Goal: Task Accomplishment & Management: Manage account settings

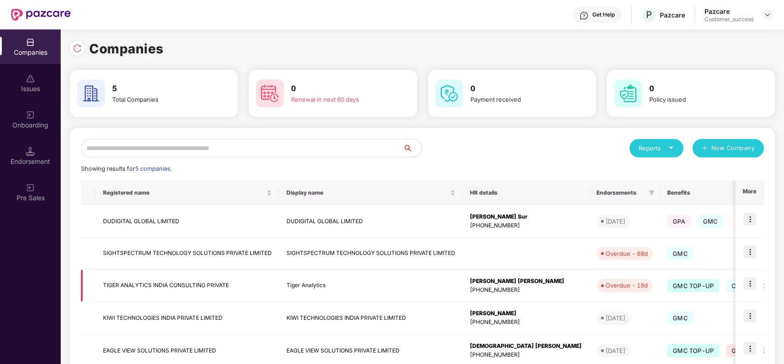
scroll to position [47, 0]
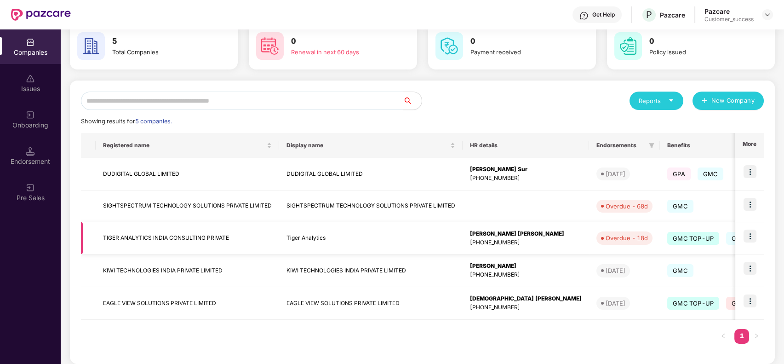
click at [746, 236] on img at bounding box center [750, 235] width 13 height 13
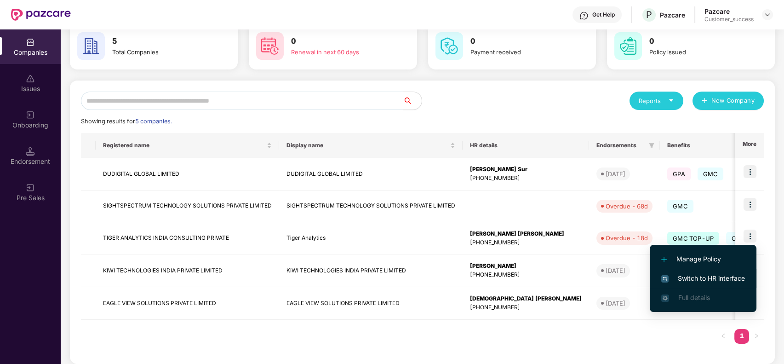
click at [682, 279] on span "Switch to HR interface" at bounding box center [703, 278] width 84 height 10
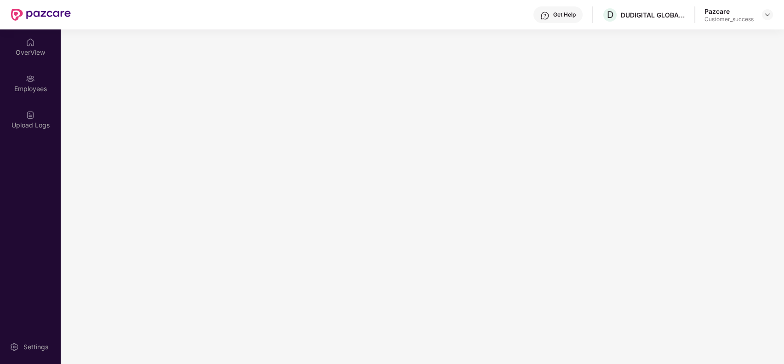
scroll to position [0, 0]
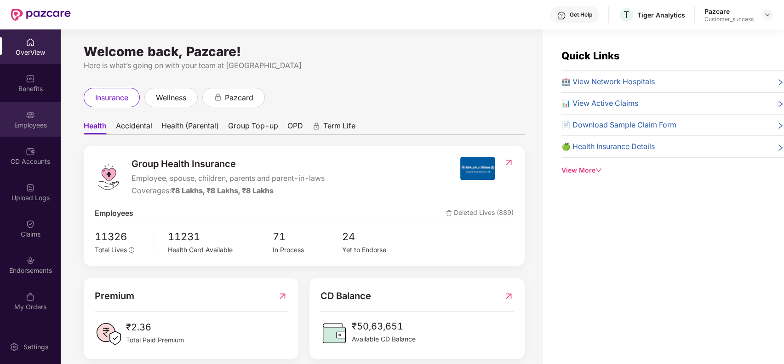
click at [36, 117] on div "Employees" at bounding box center [30, 119] width 61 height 34
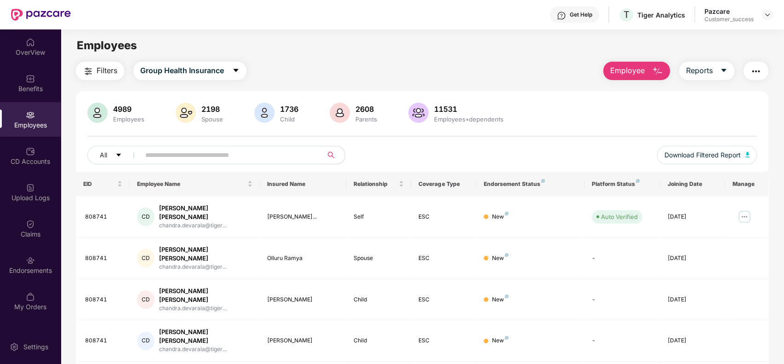
click at [154, 156] on input "text" at bounding box center [227, 155] width 165 height 14
paste input "**********"
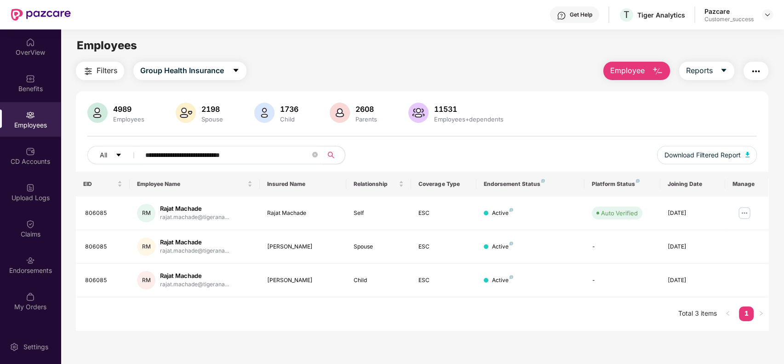
type input "**********"
click at [40, 46] on div "OverView" at bounding box center [30, 46] width 61 height 34
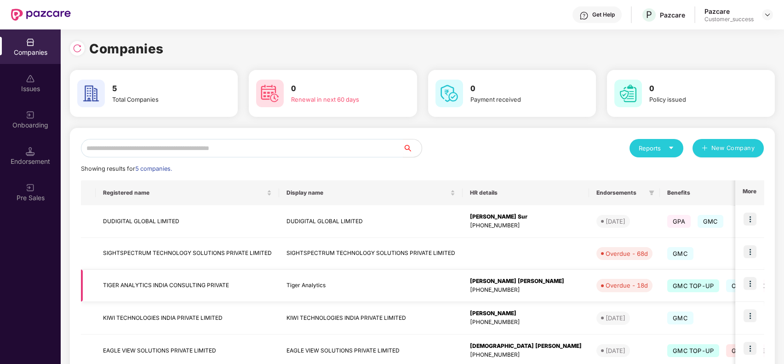
scroll to position [54, 0]
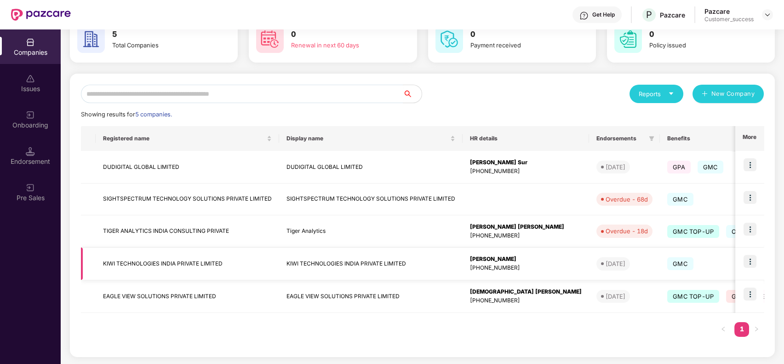
click at [748, 255] on img at bounding box center [750, 261] width 13 height 13
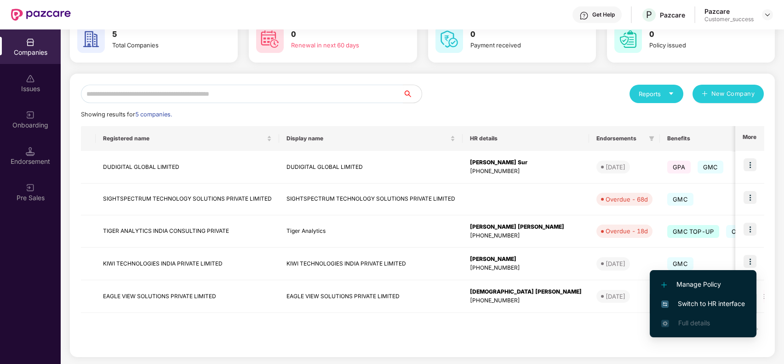
click at [702, 296] on li "Switch to HR interface" at bounding box center [703, 303] width 107 height 19
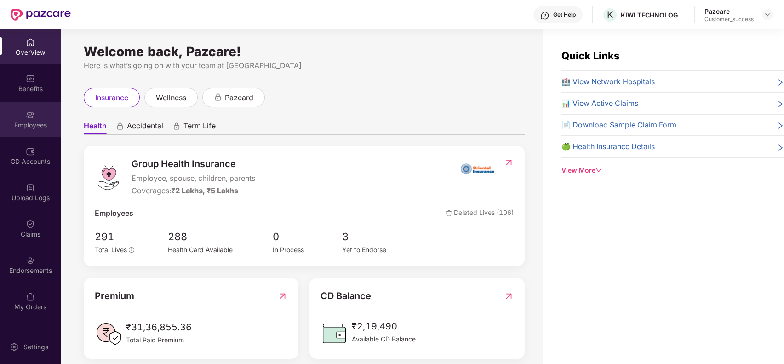
click at [34, 124] on div "Employees" at bounding box center [30, 124] width 61 height 9
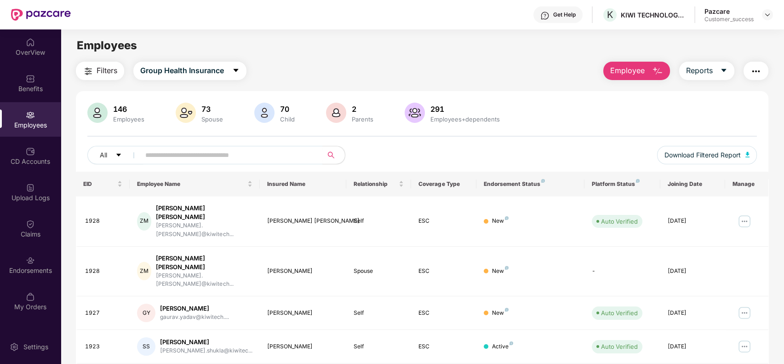
click at [629, 63] on button "Employee" at bounding box center [636, 71] width 67 height 18
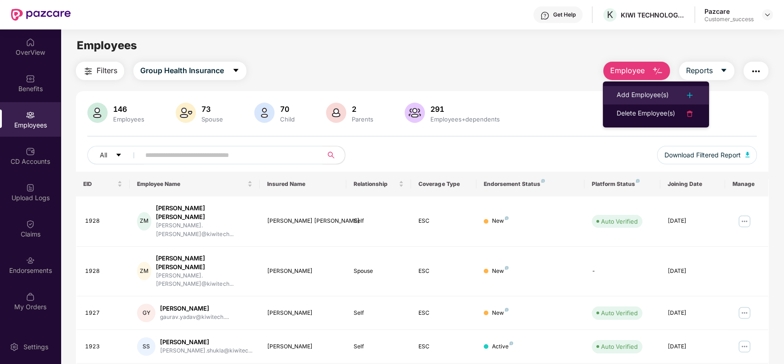
click at [633, 92] on div "Add Employee(s)" at bounding box center [643, 95] width 52 height 11
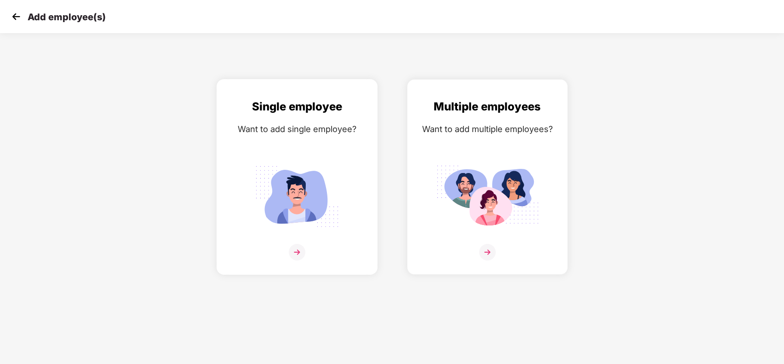
click at [249, 175] on img at bounding box center [297, 196] width 103 height 72
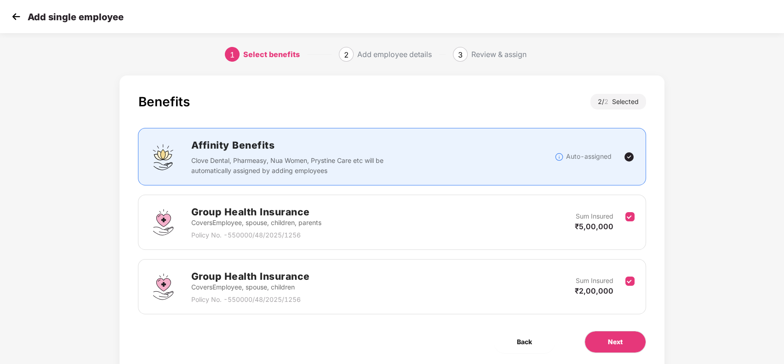
scroll to position [29, 0]
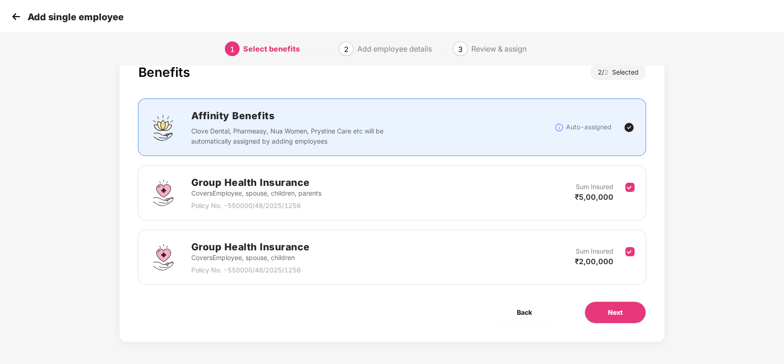
click at [18, 23] on img at bounding box center [16, 17] width 14 height 14
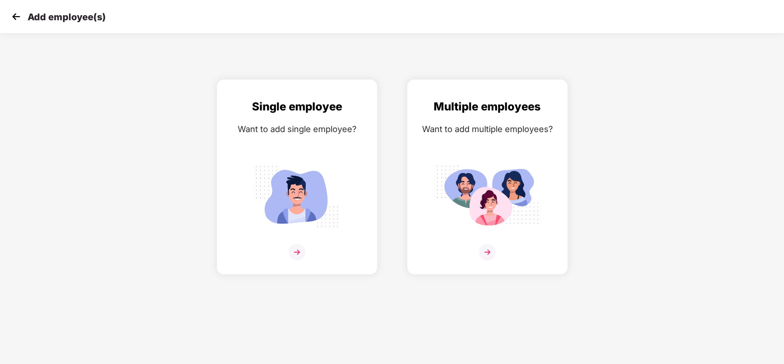
click at [18, 23] on img at bounding box center [16, 17] width 14 height 14
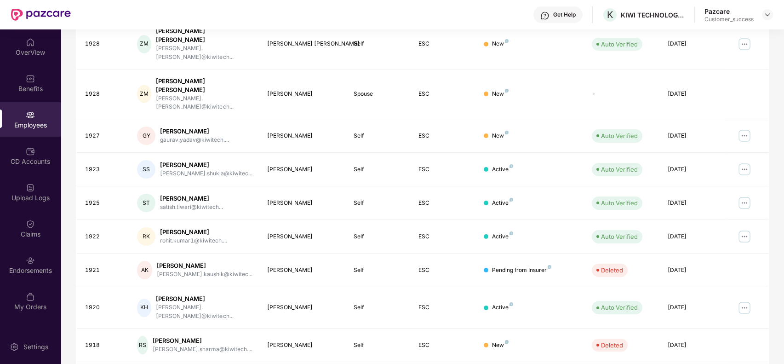
scroll to position [179, 0]
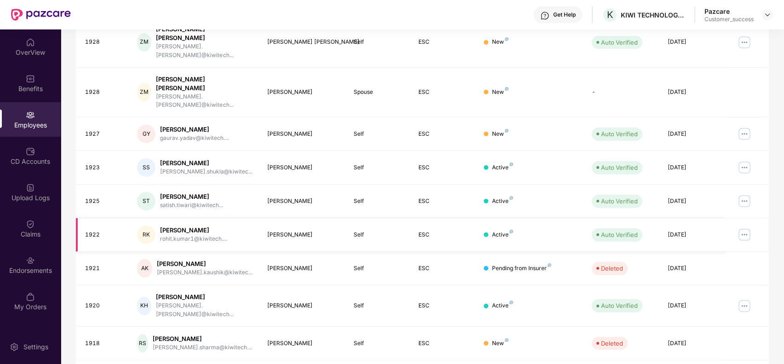
click at [744, 227] on img at bounding box center [744, 234] width 15 height 15
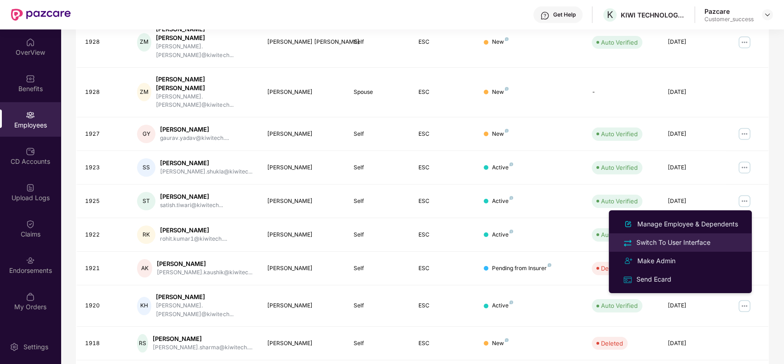
click at [704, 242] on div "Switch To User Interface" at bounding box center [674, 242] width 78 height 10
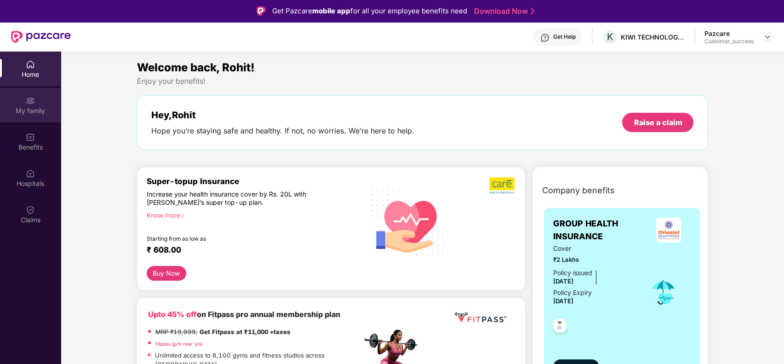
click at [28, 96] on img at bounding box center [30, 100] width 9 height 9
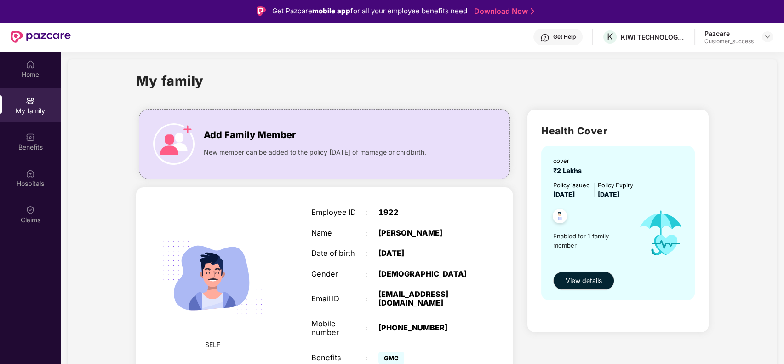
scroll to position [52, 0]
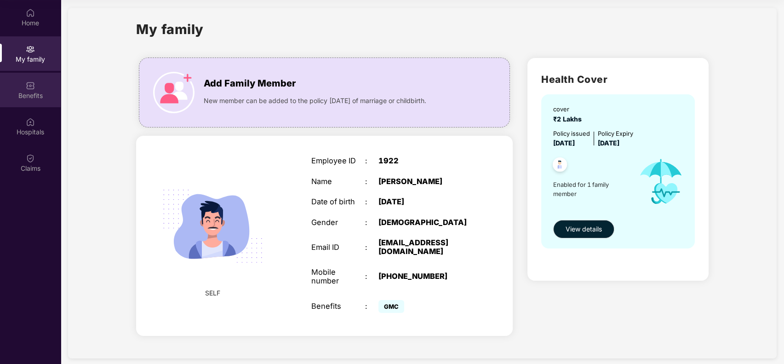
click at [38, 92] on div "Benefits" at bounding box center [30, 95] width 61 height 9
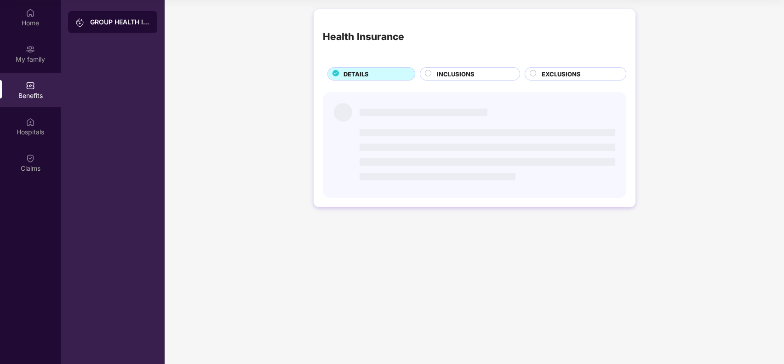
scroll to position [0, 0]
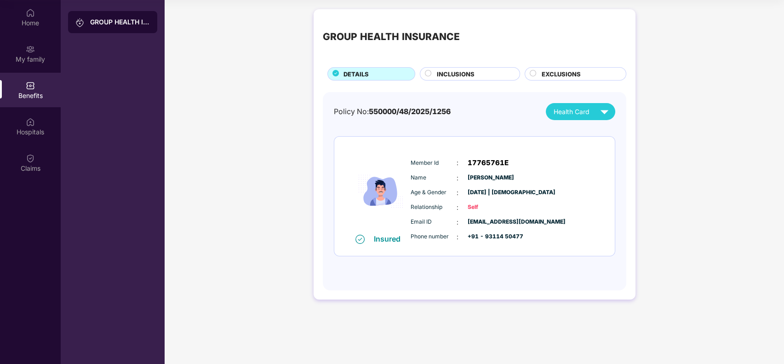
click at [464, 72] on span "INCLUSIONS" at bounding box center [456, 73] width 38 height 9
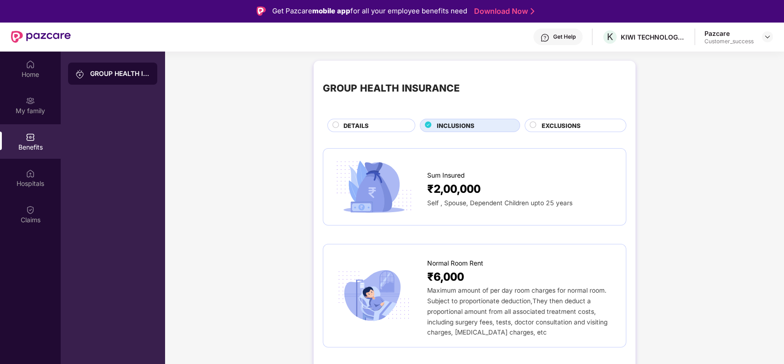
click at [553, 127] on span "EXCLUSIONS" at bounding box center [561, 125] width 39 height 9
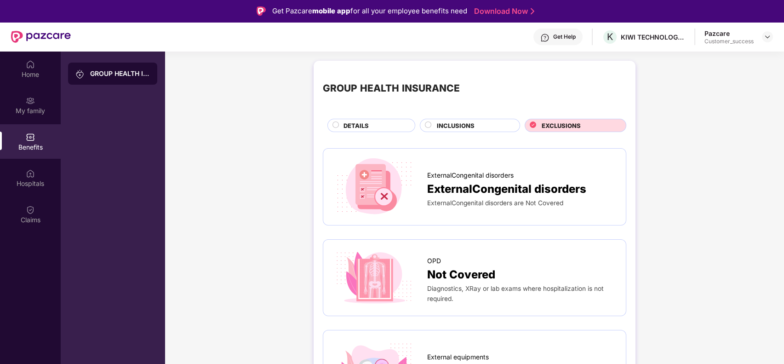
click at [491, 122] on div "INCLUSIONS" at bounding box center [473, 126] width 83 height 11
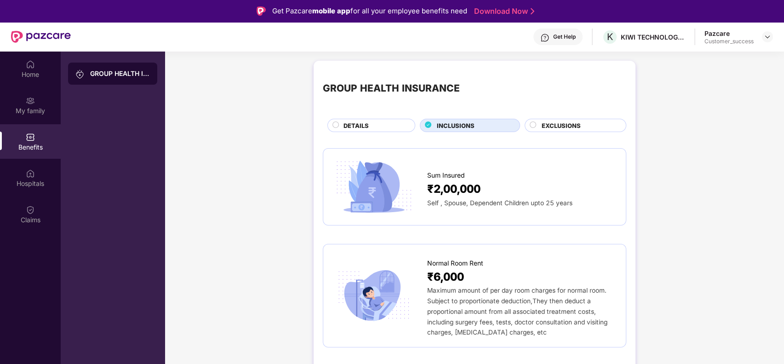
click at [378, 130] on div "DETAILS" at bounding box center [374, 126] width 71 height 11
